Goal: Navigation & Orientation: Go to known website

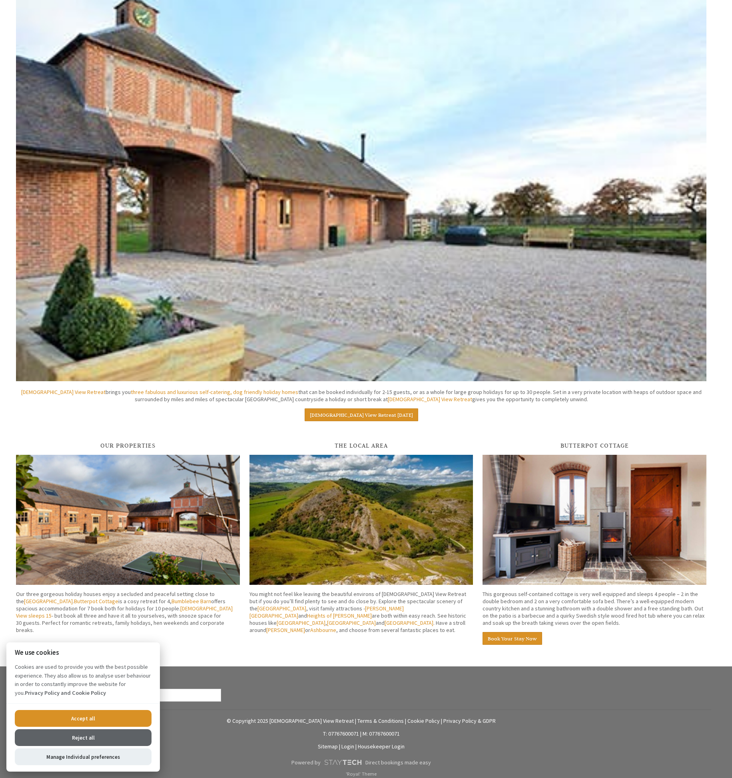
scroll to position [862, 0]
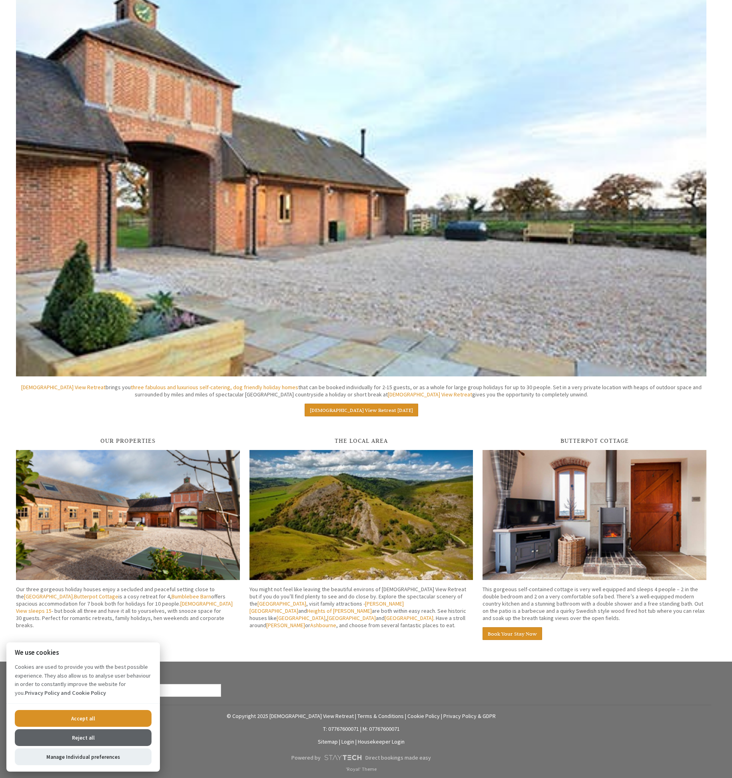
click at [598, 524] on img at bounding box center [595, 515] width 224 height 130
click at [103, 720] on button "Accept all" at bounding box center [83, 718] width 137 height 17
checkbox input "true"
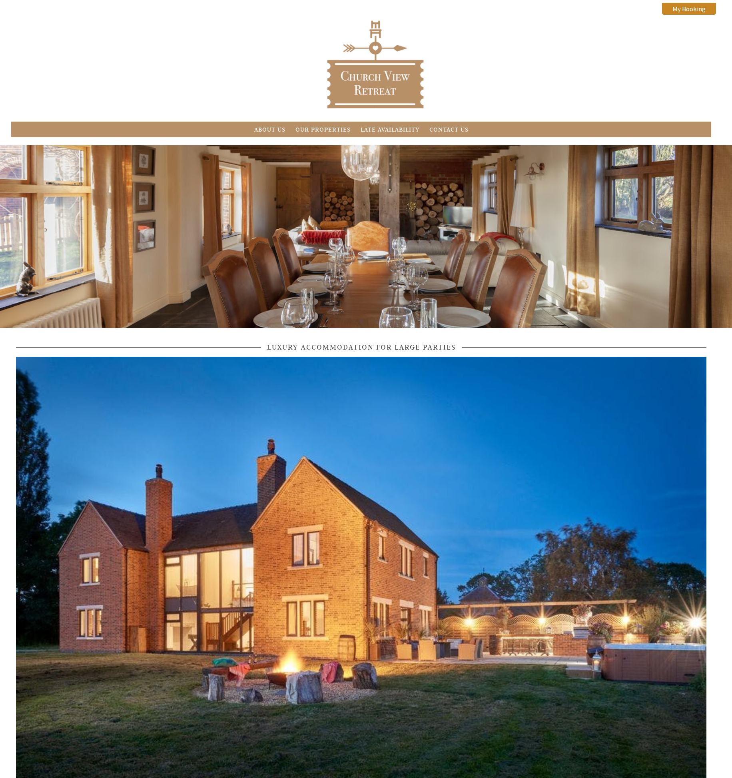
scroll to position [862, 0]
